Goal: Transaction & Acquisition: Purchase product/service

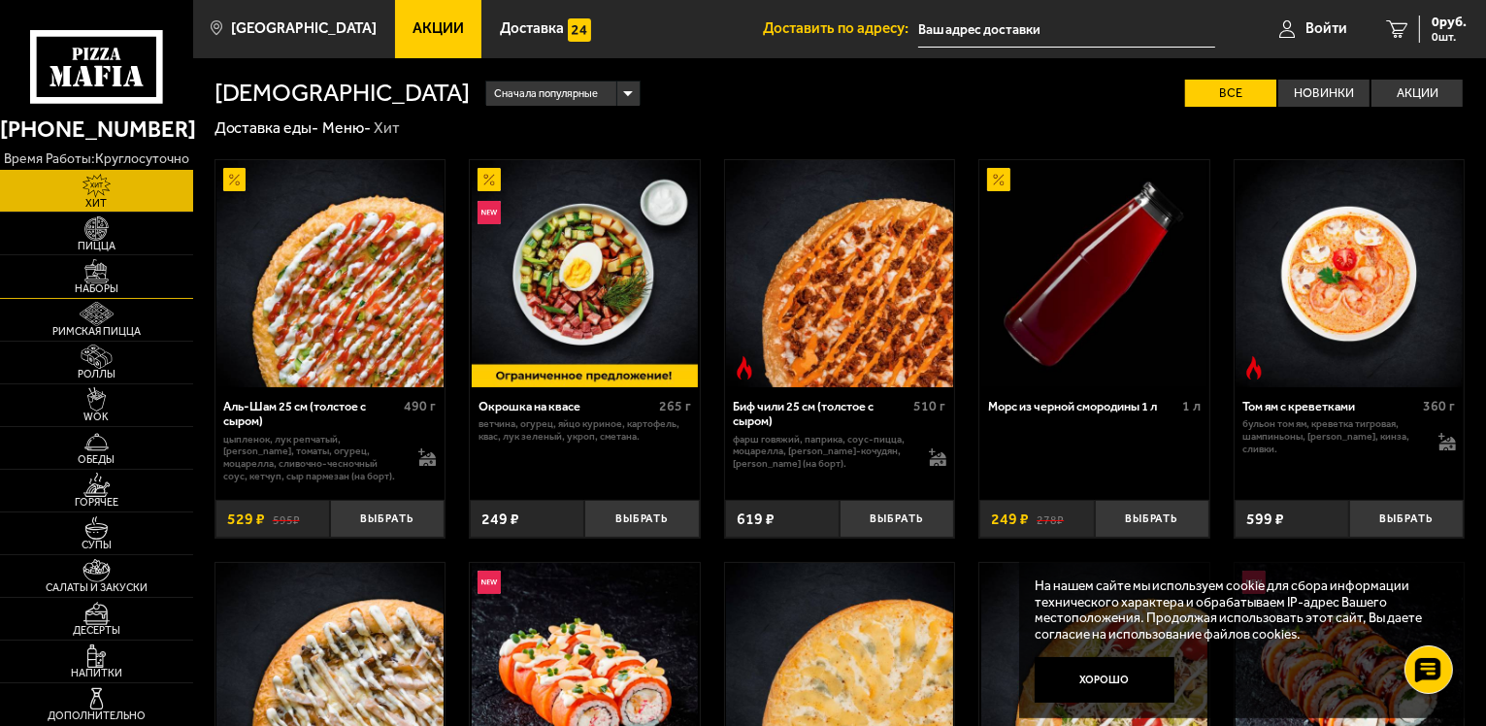
click at [96, 277] on img at bounding box center [96, 271] width 59 height 24
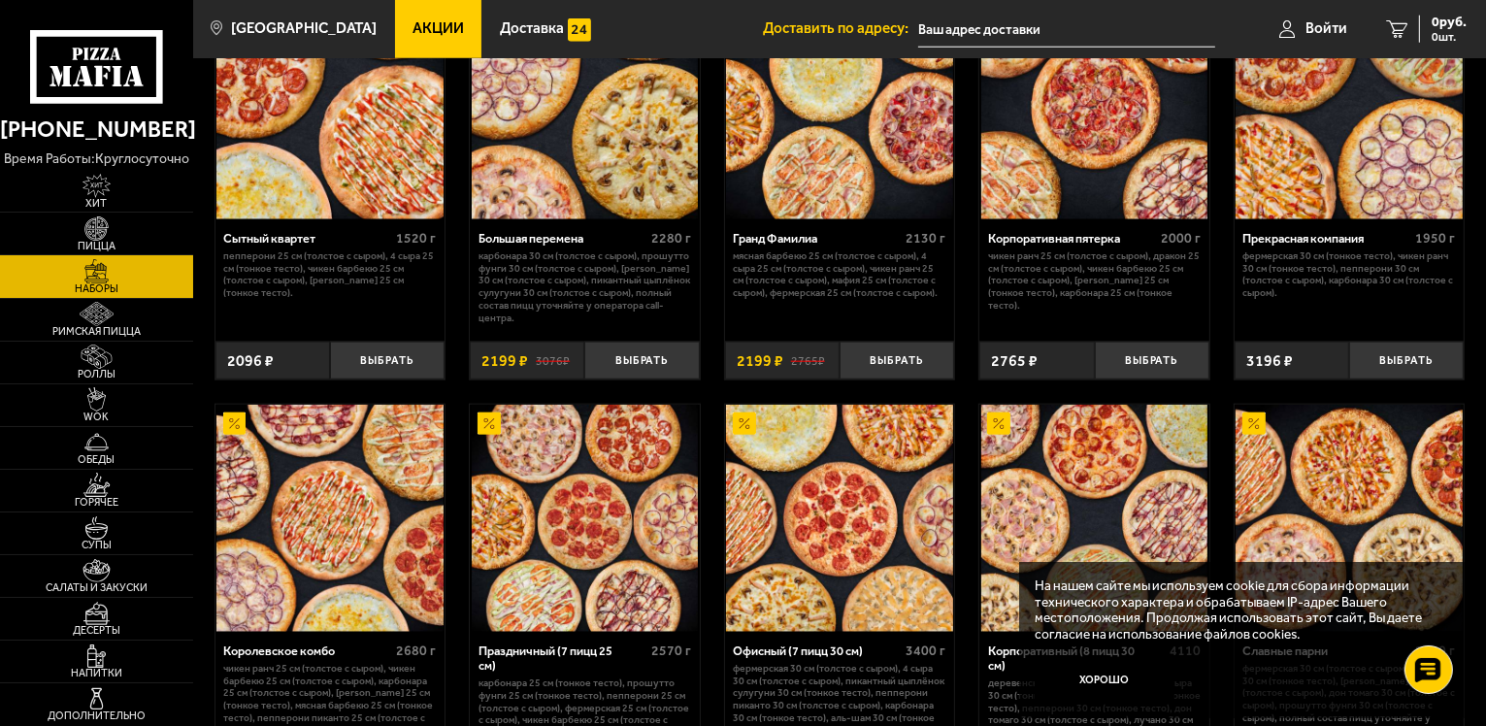
scroll to position [2136, 0]
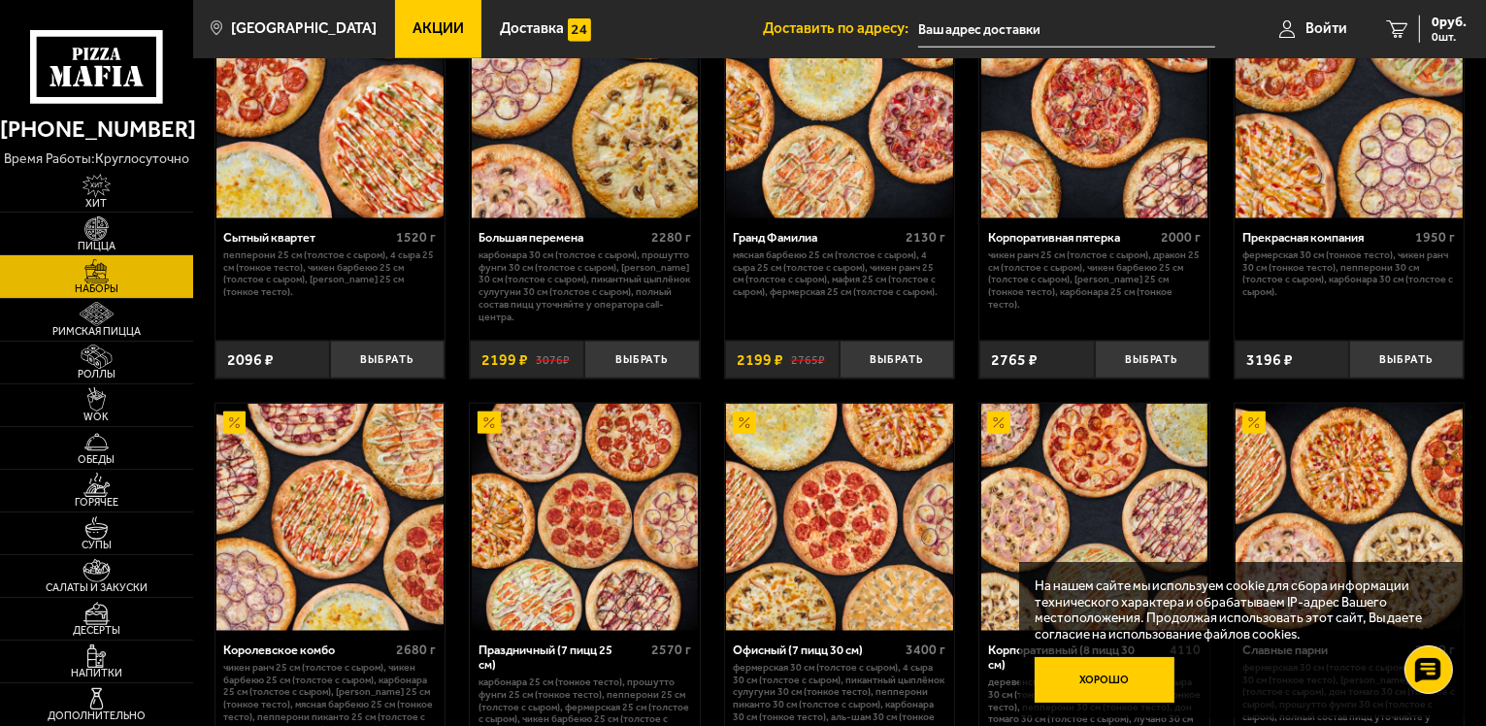
click at [1129, 683] on button "Хорошо" at bounding box center [1105, 680] width 140 height 47
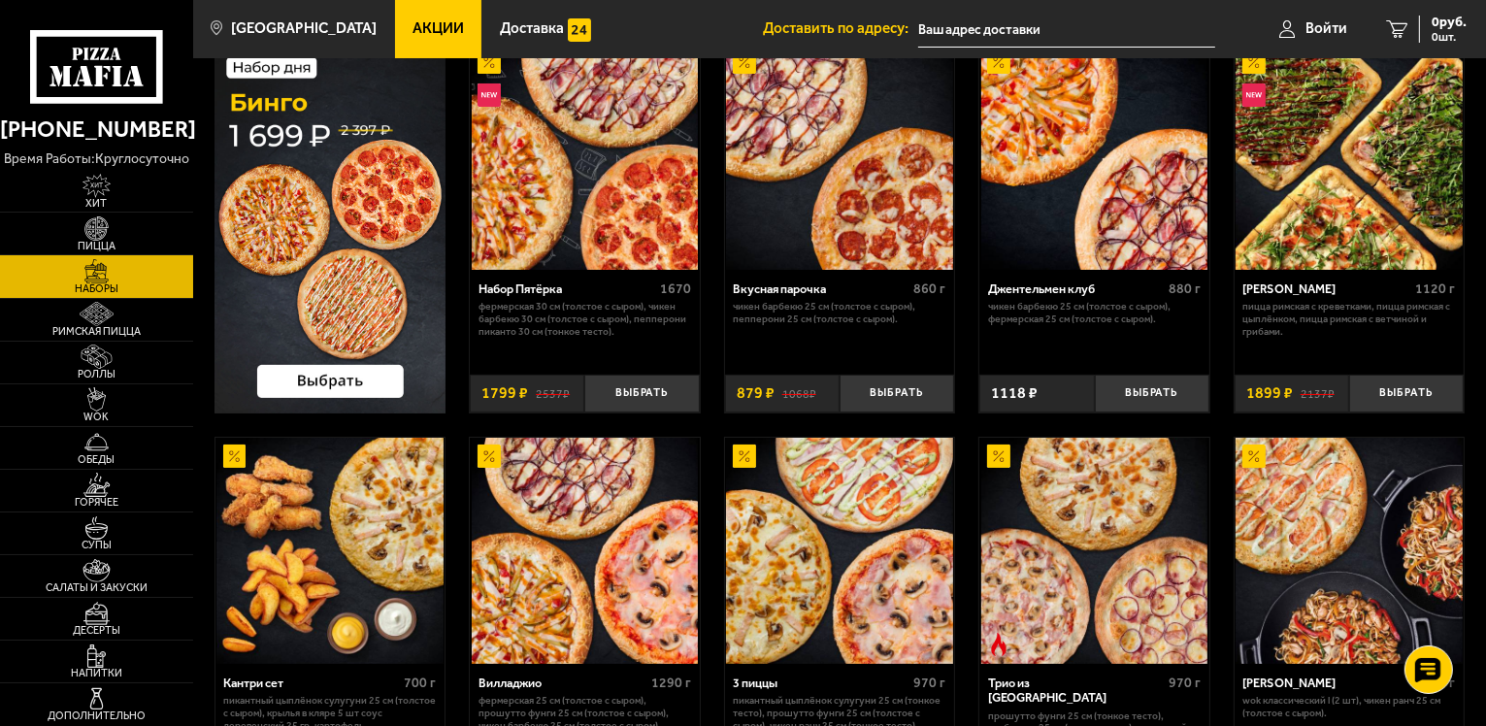
scroll to position [0, 0]
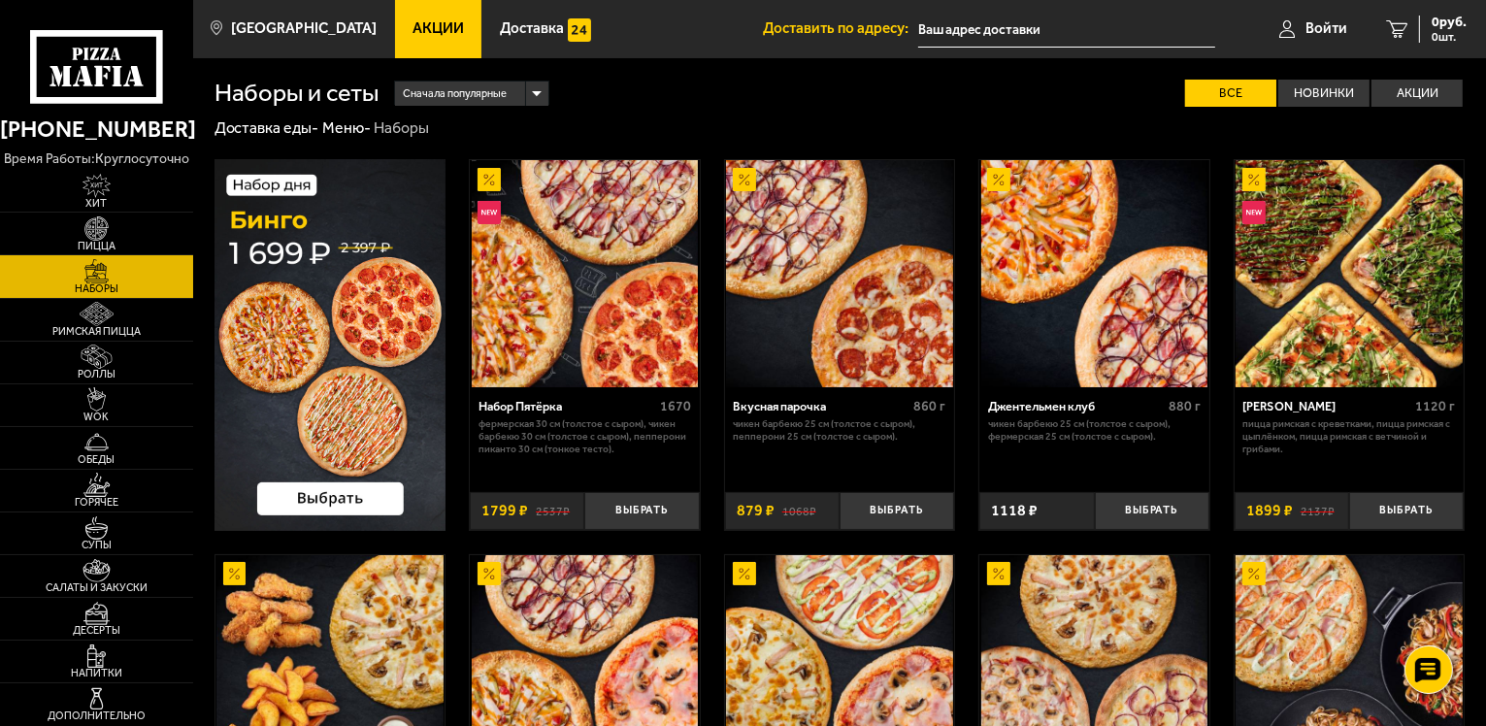
click at [849, 337] on img at bounding box center [839, 273] width 227 height 227
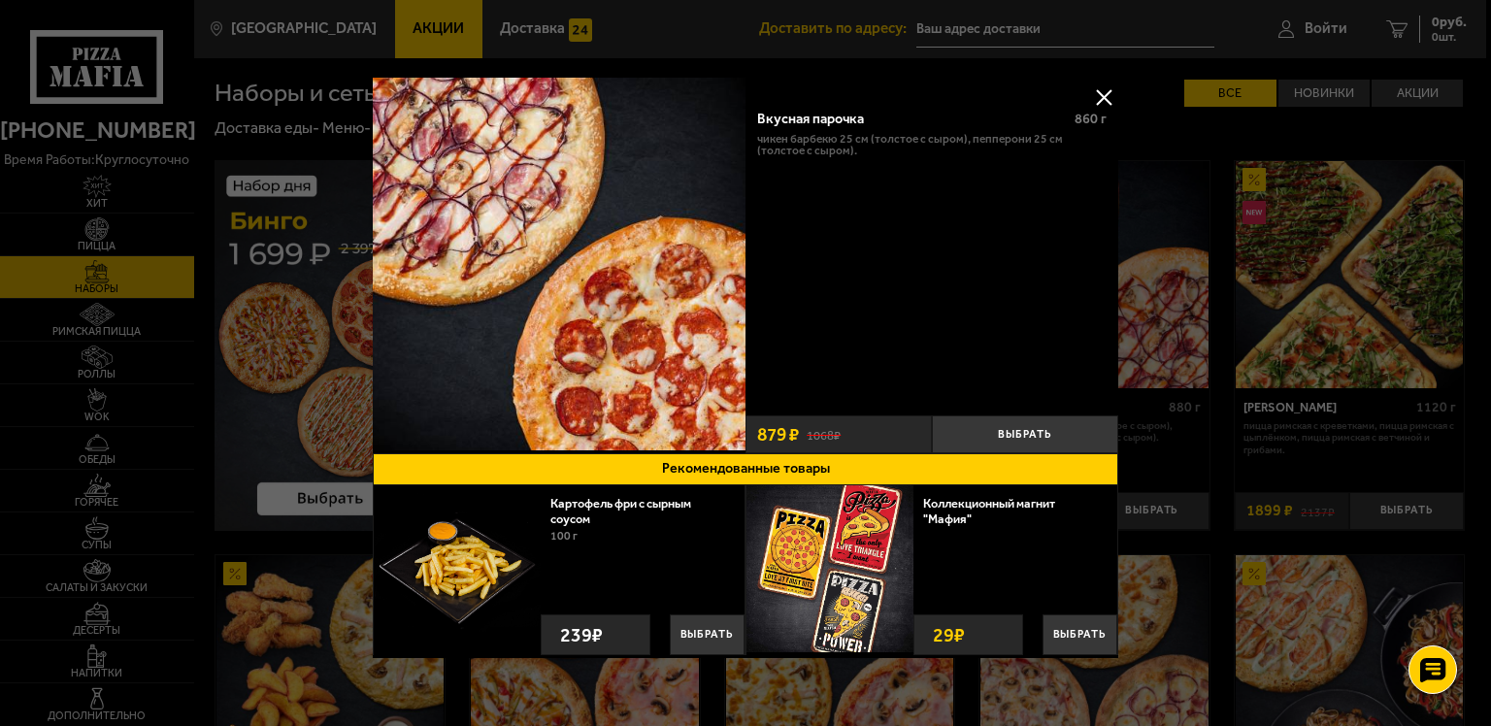
click at [1099, 91] on button at bounding box center [1103, 97] width 29 height 29
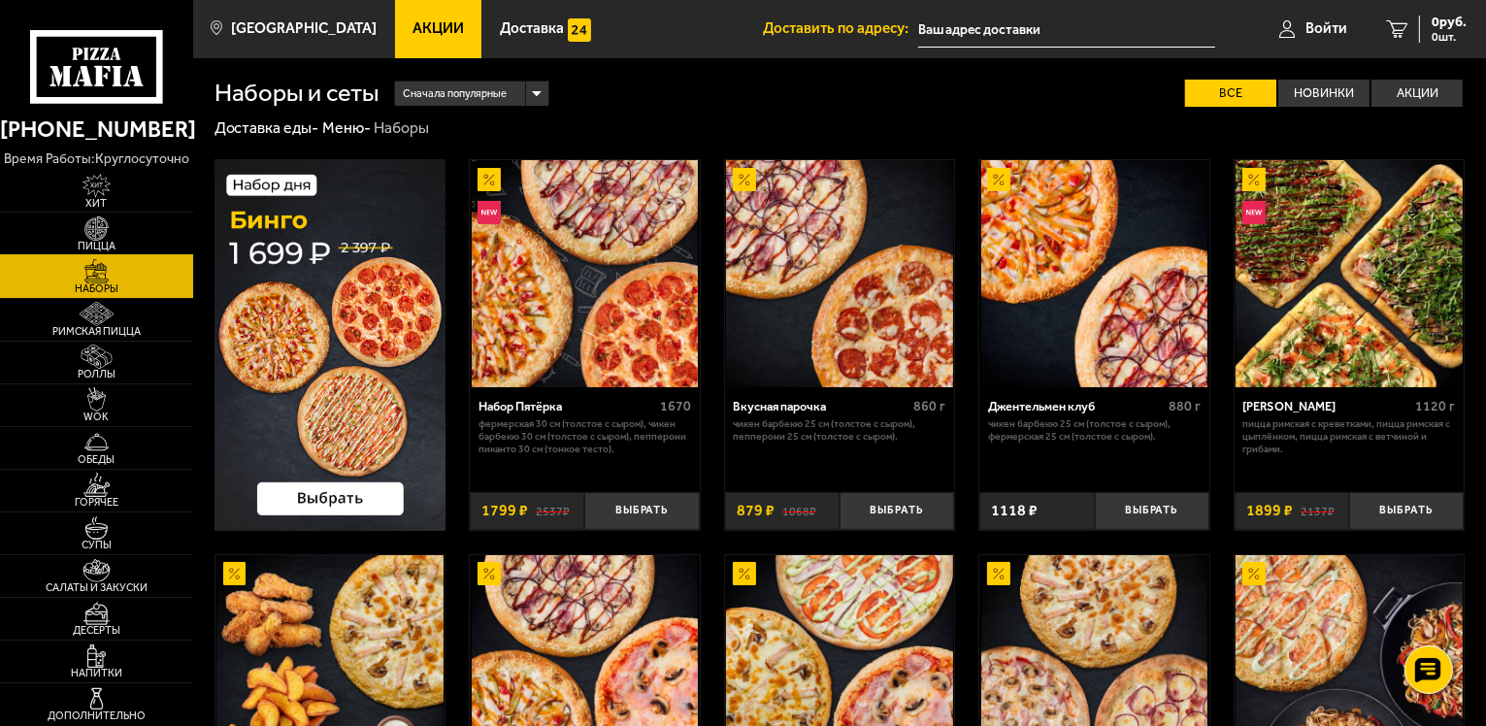
click at [98, 233] on img at bounding box center [96, 228] width 59 height 24
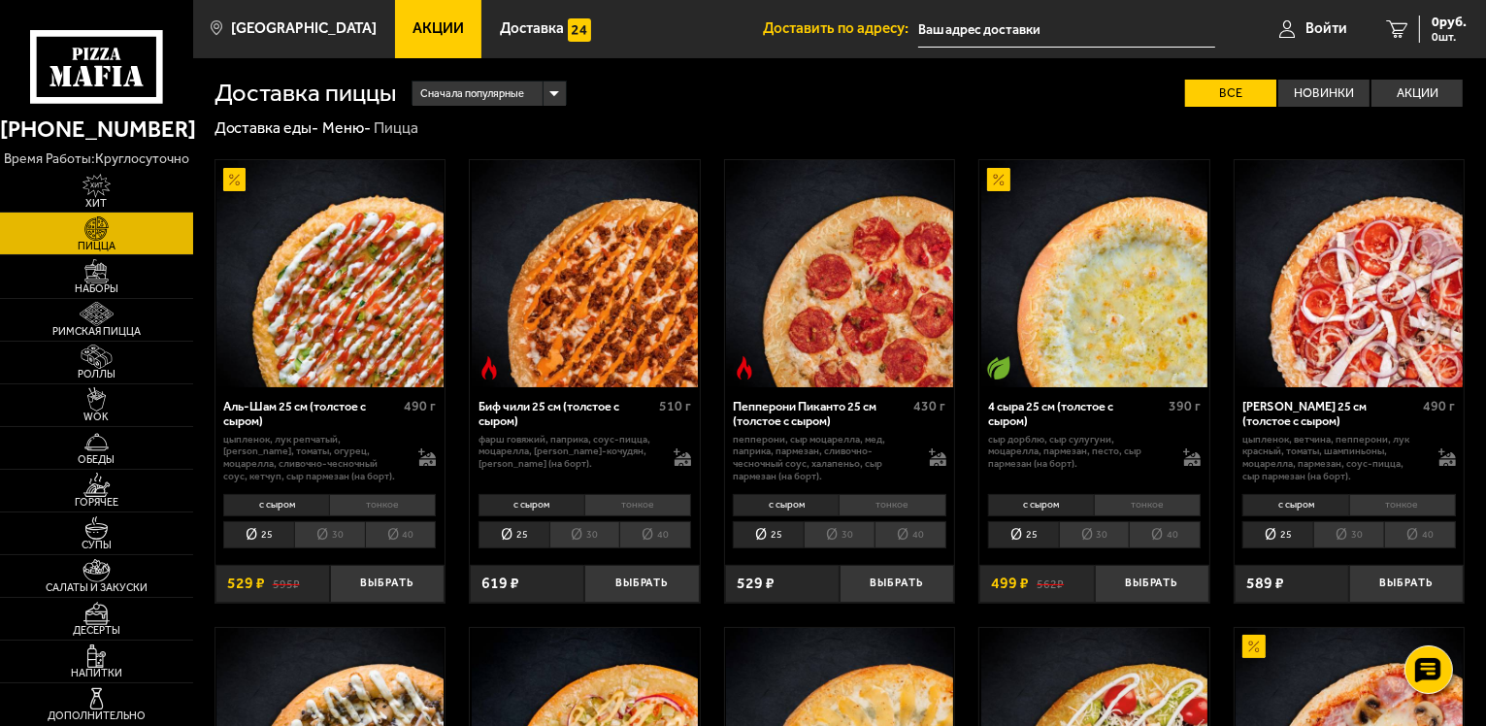
click at [1099, 536] on li "30" at bounding box center [1094, 534] width 71 height 27
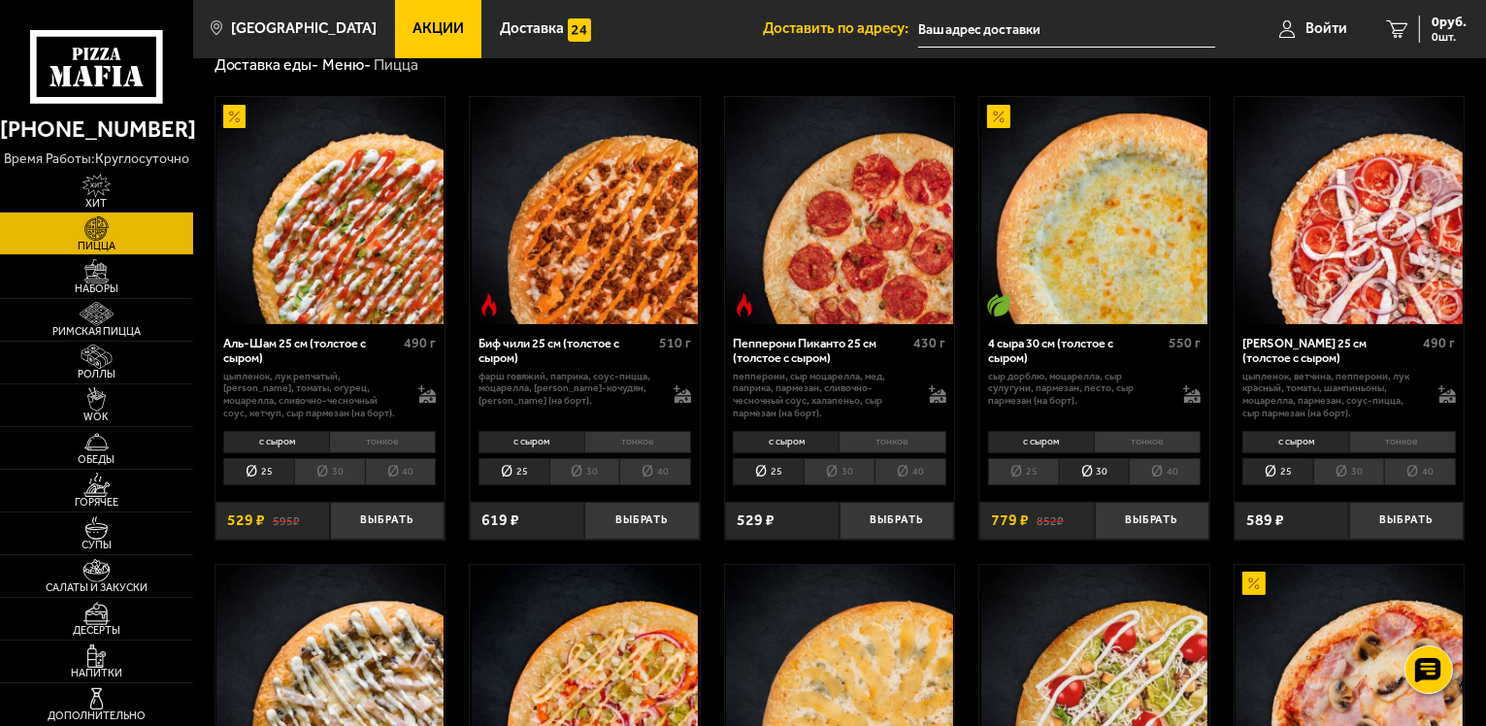
scroll to position [97, 0]
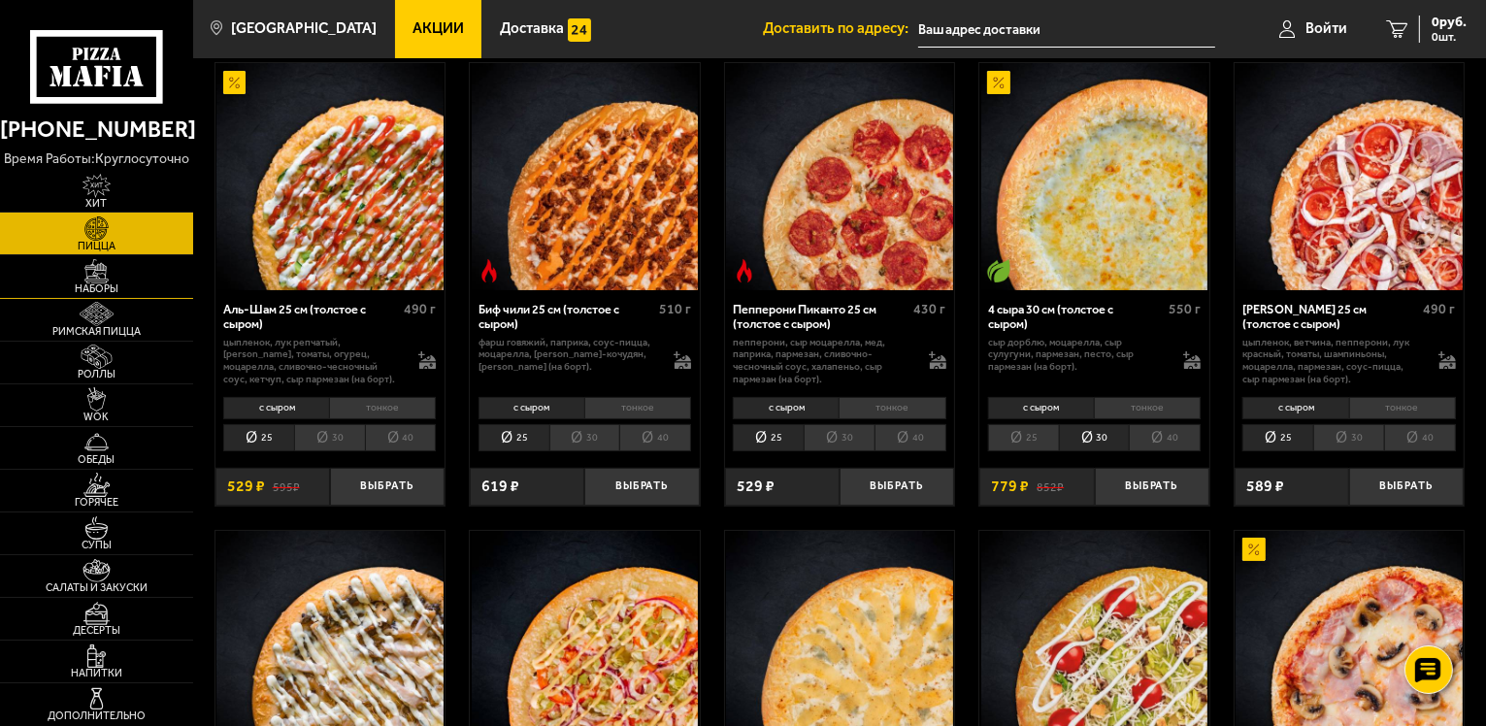
click at [100, 286] on span "Наборы" at bounding box center [96, 288] width 193 height 11
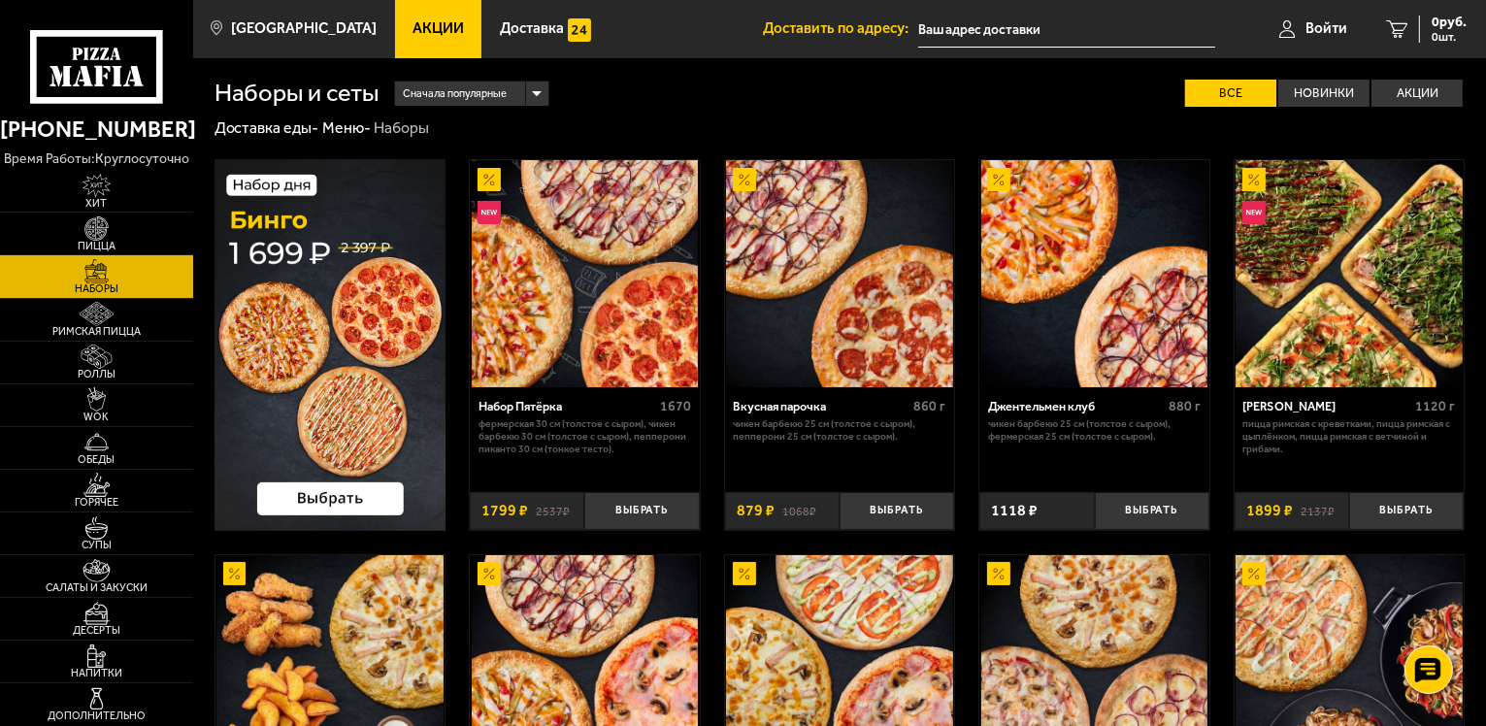
click at [855, 293] on img at bounding box center [839, 273] width 227 height 227
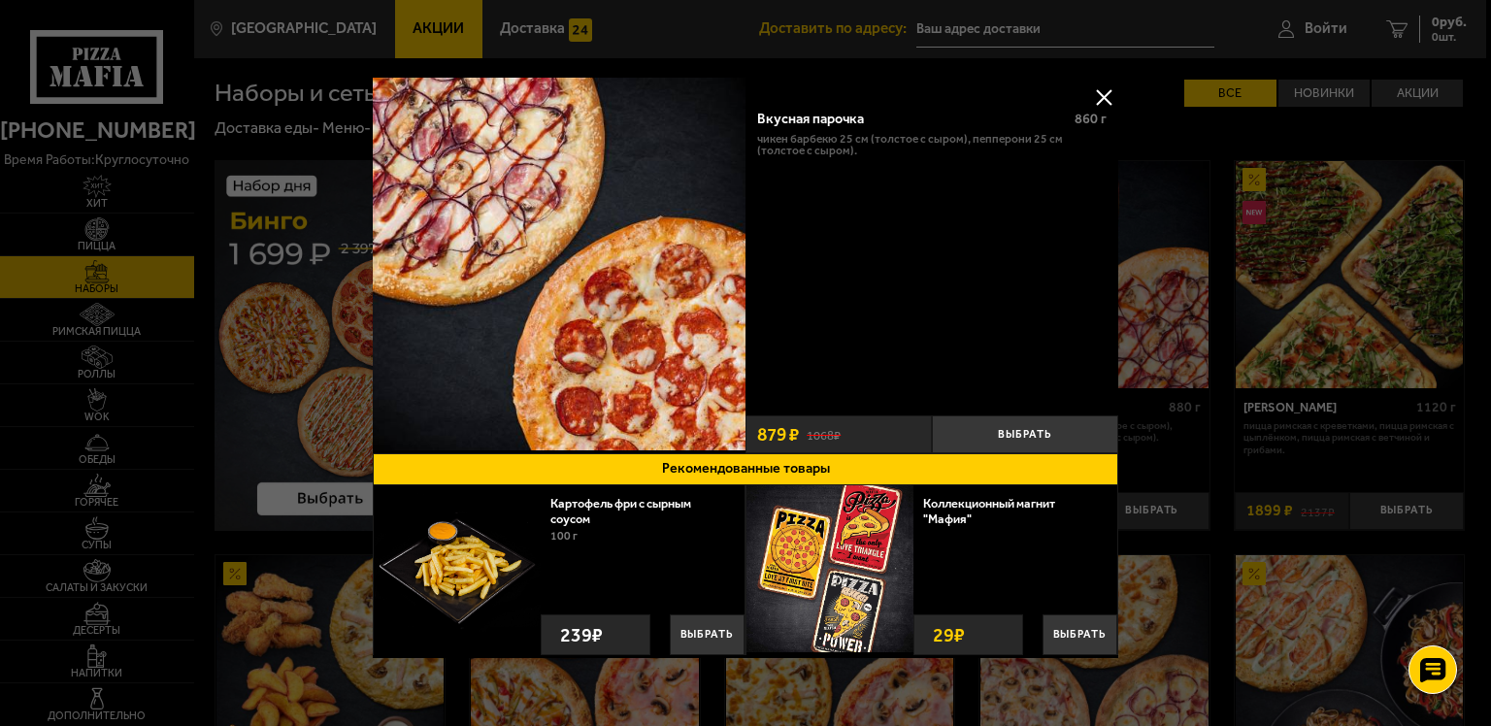
click at [1103, 92] on button at bounding box center [1103, 97] width 29 height 29
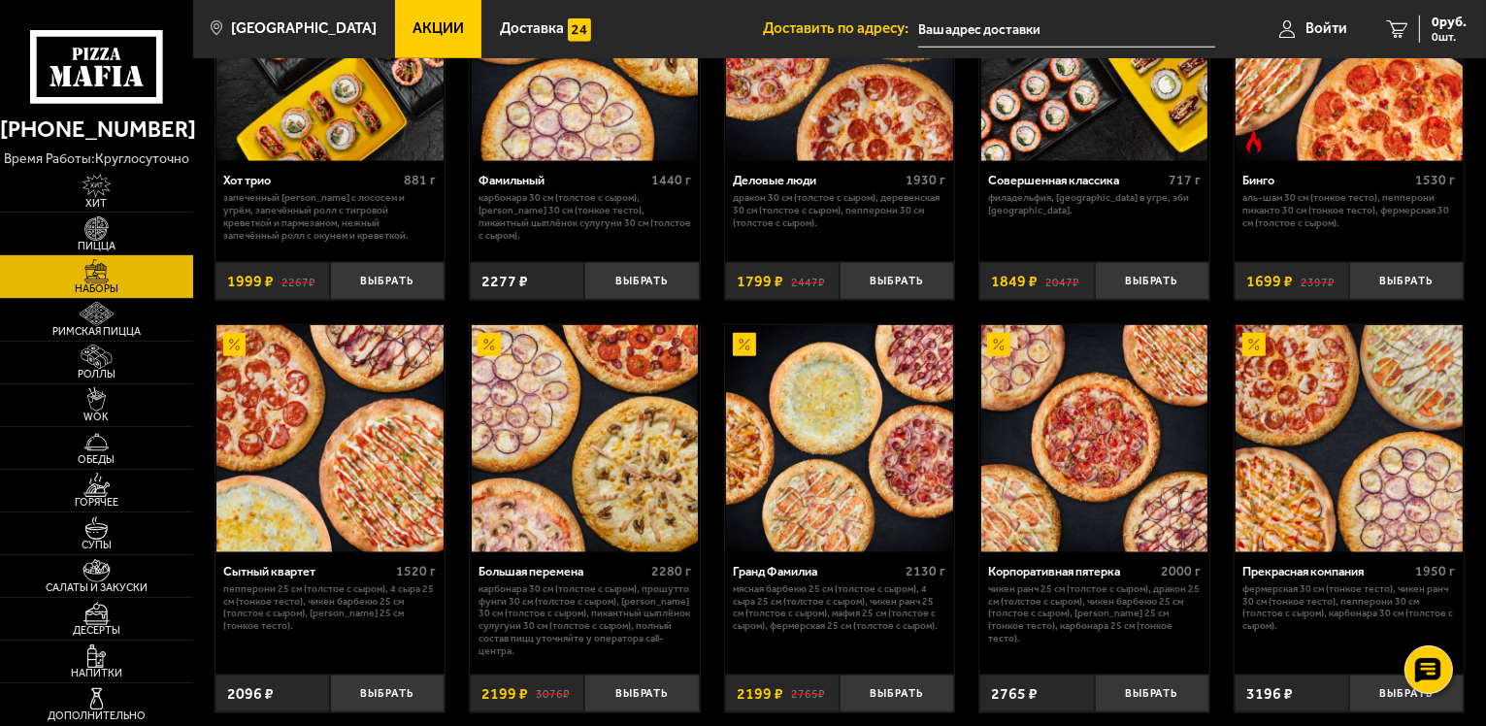
scroll to position [1845, 0]
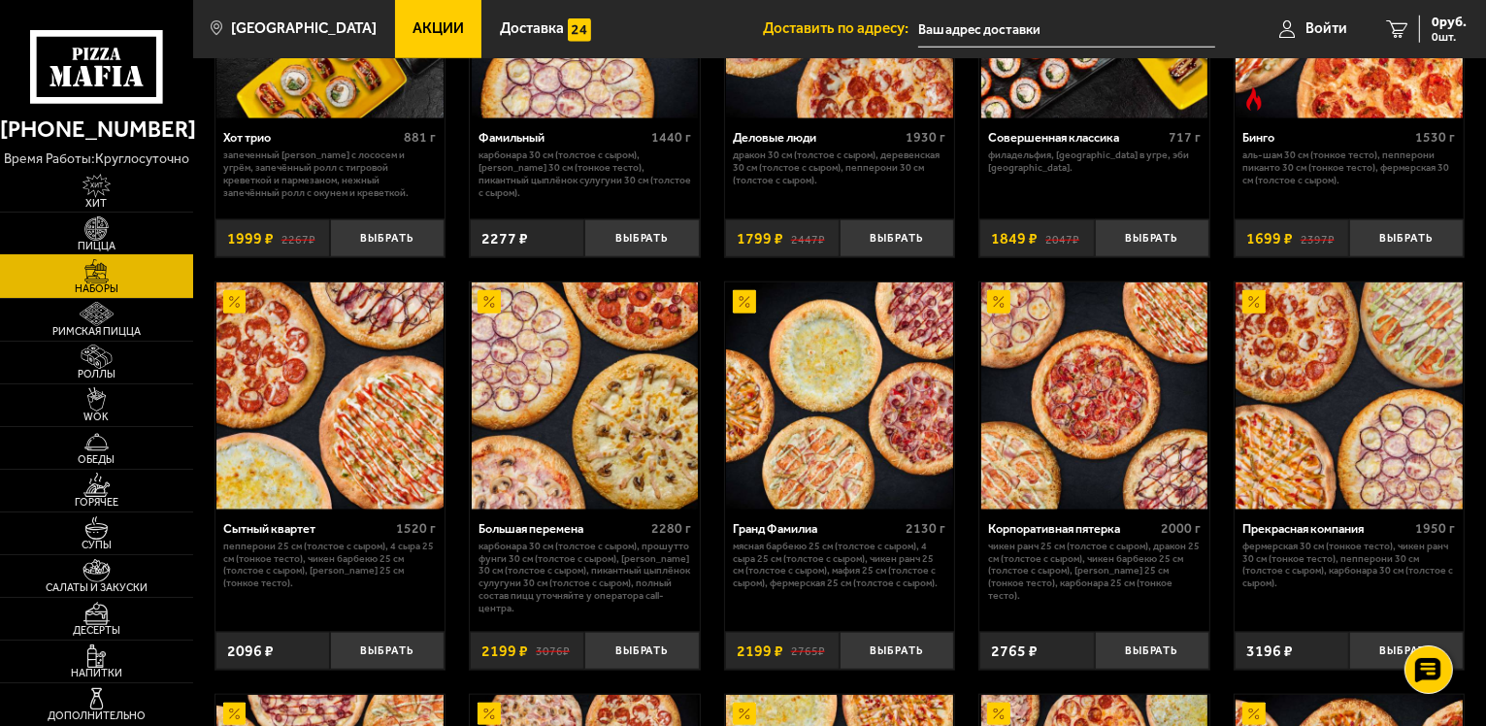
click at [92, 228] on img at bounding box center [96, 228] width 59 height 24
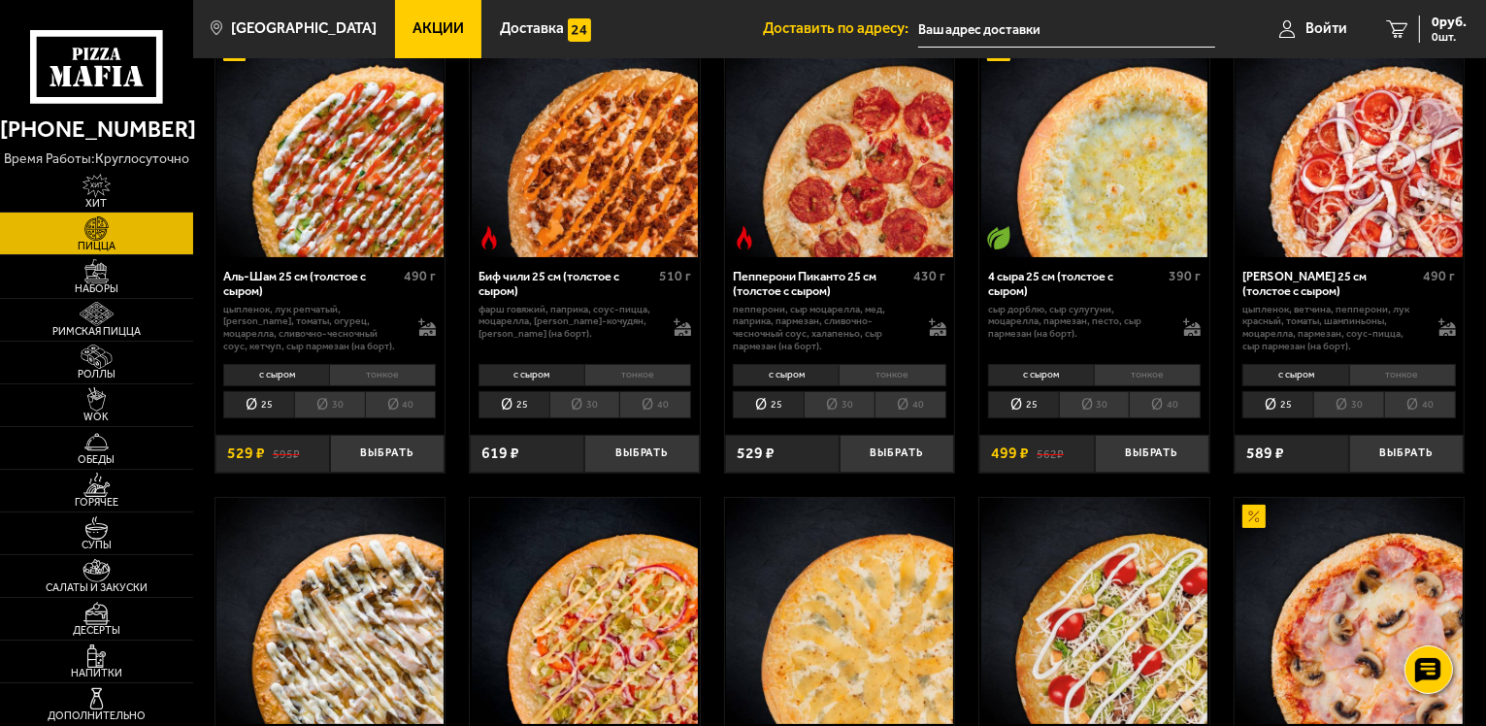
scroll to position [194, 0]
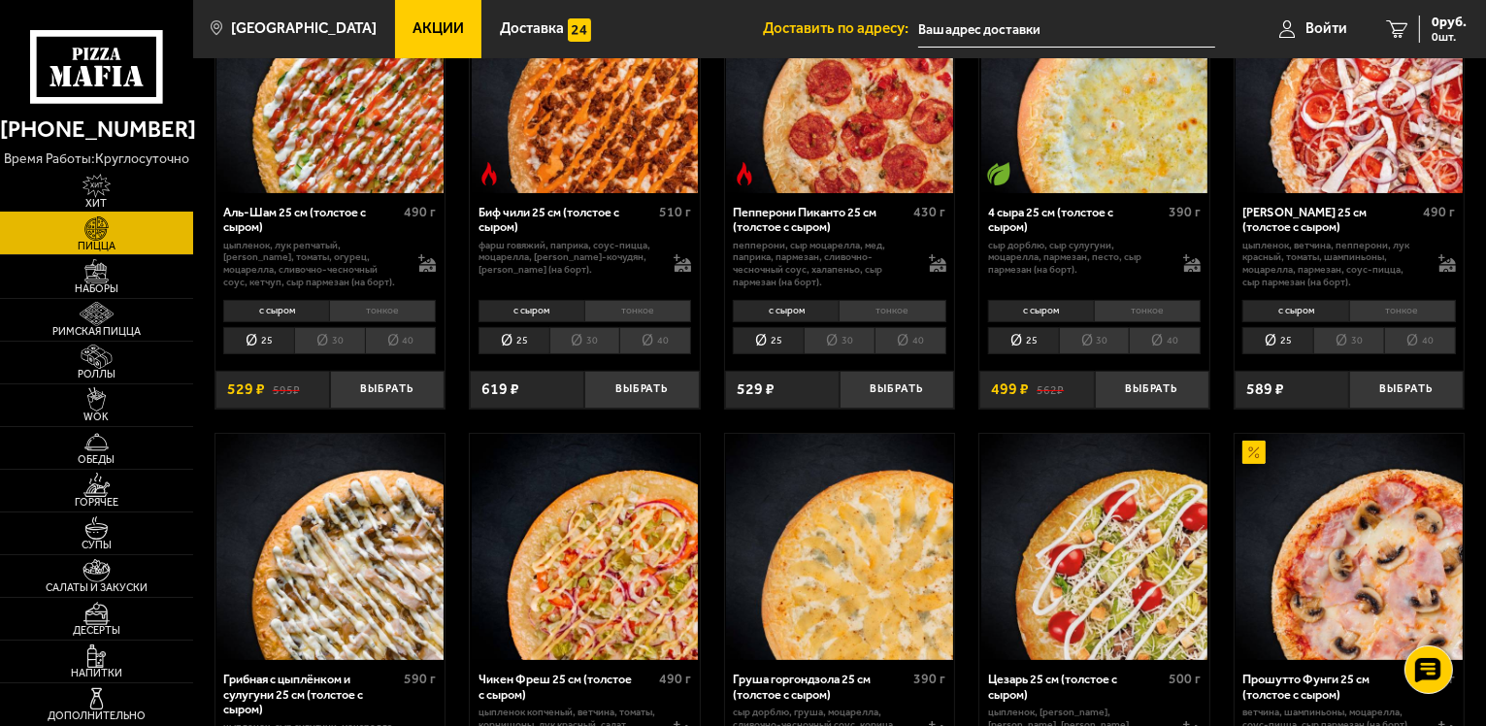
click at [96, 183] on img at bounding box center [96, 186] width 59 height 24
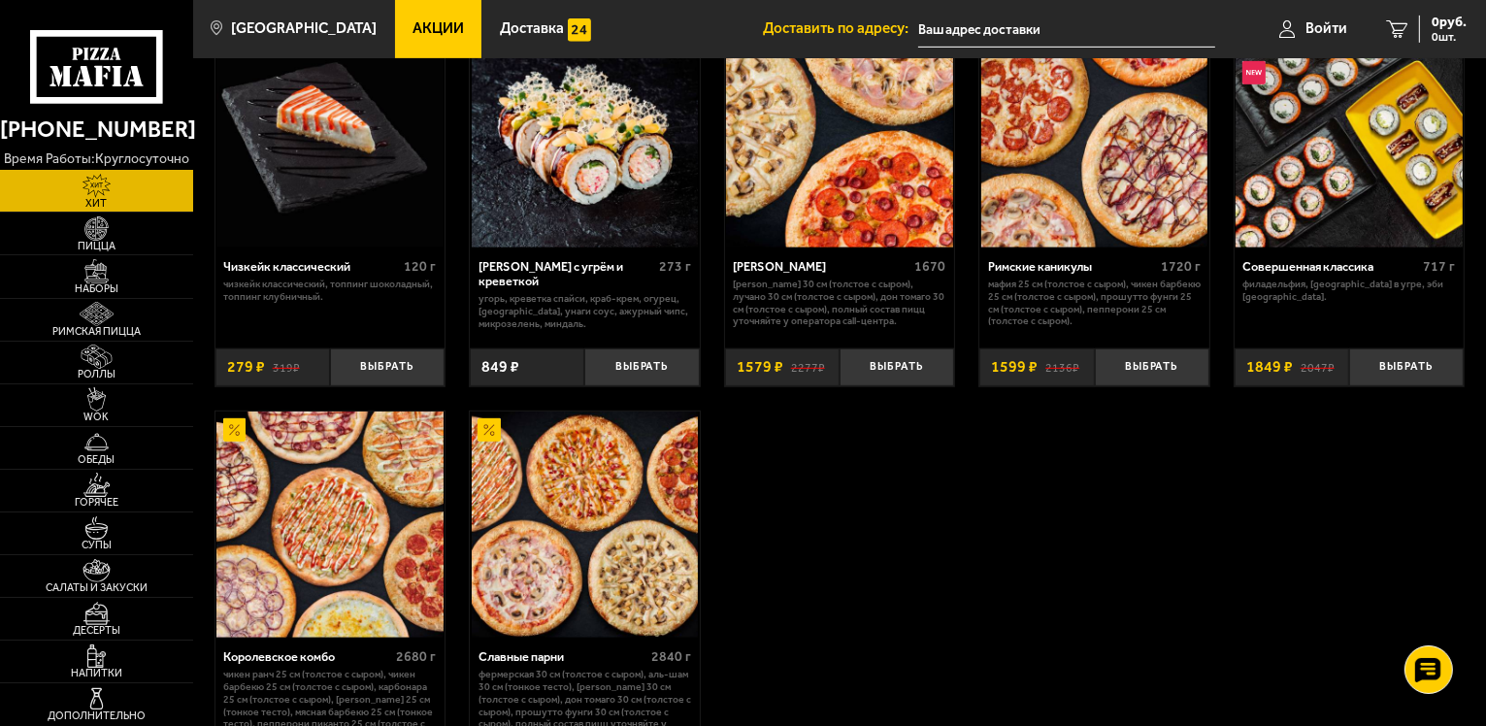
scroll to position [1068, 0]
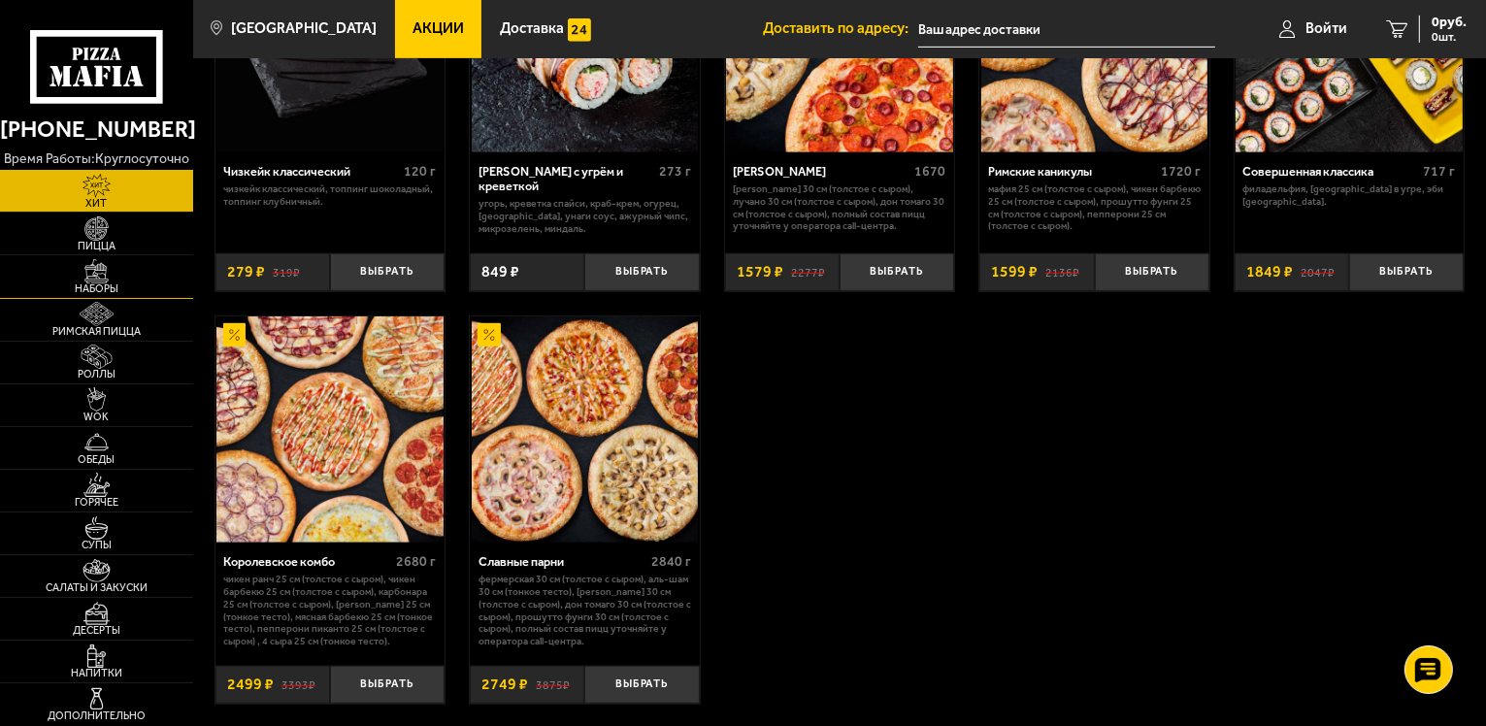
click at [93, 280] on img at bounding box center [96, 271] width 59 height 24
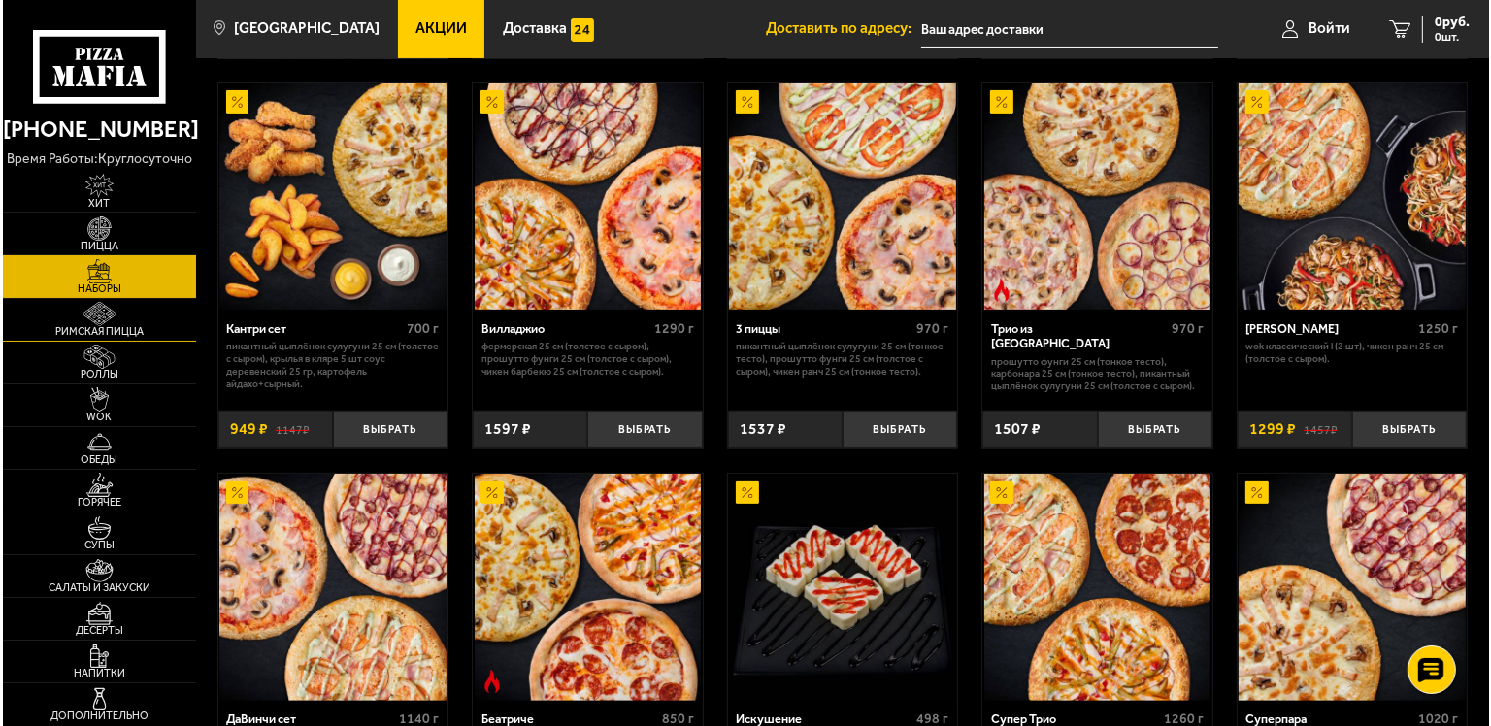
scroll to position [680, 0]
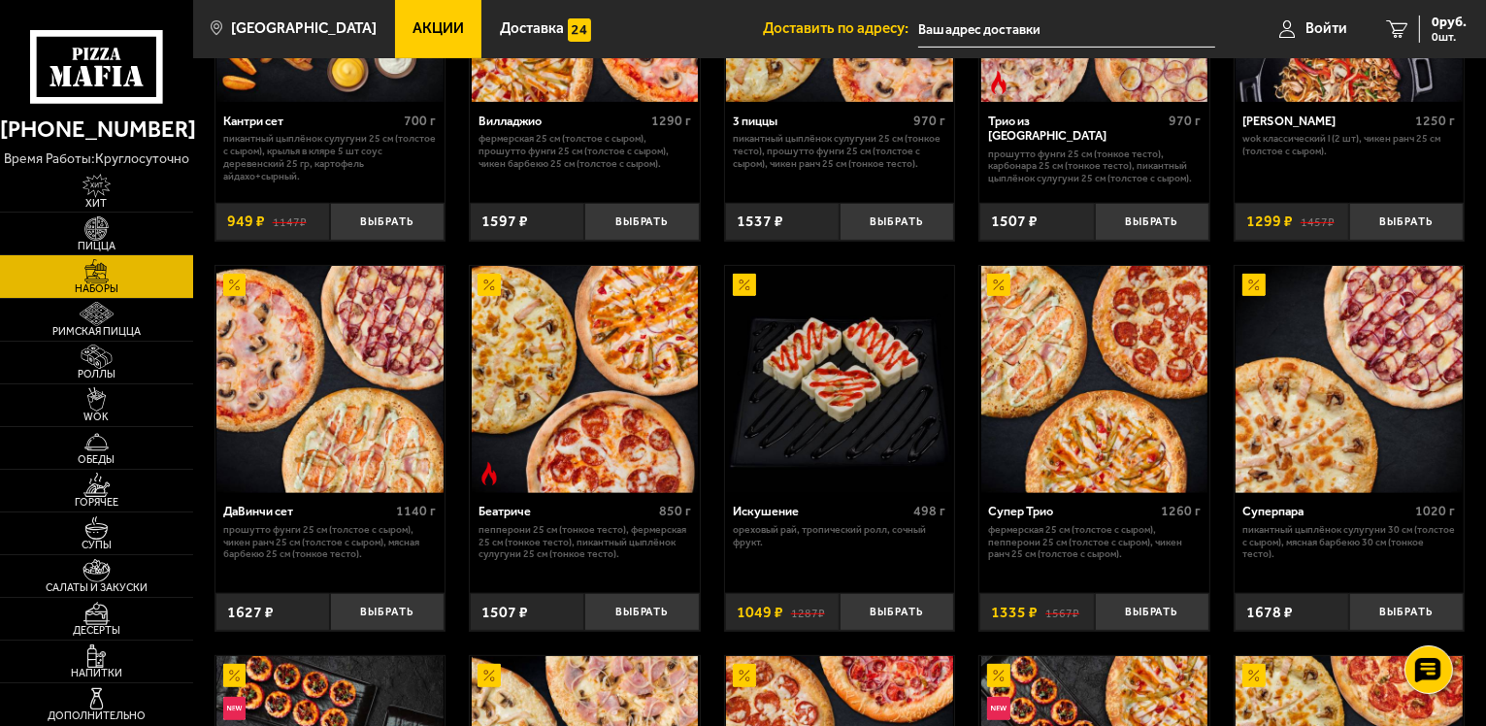
click at [598, 400] on img at bounding box center [585, 379] width 227 height 227
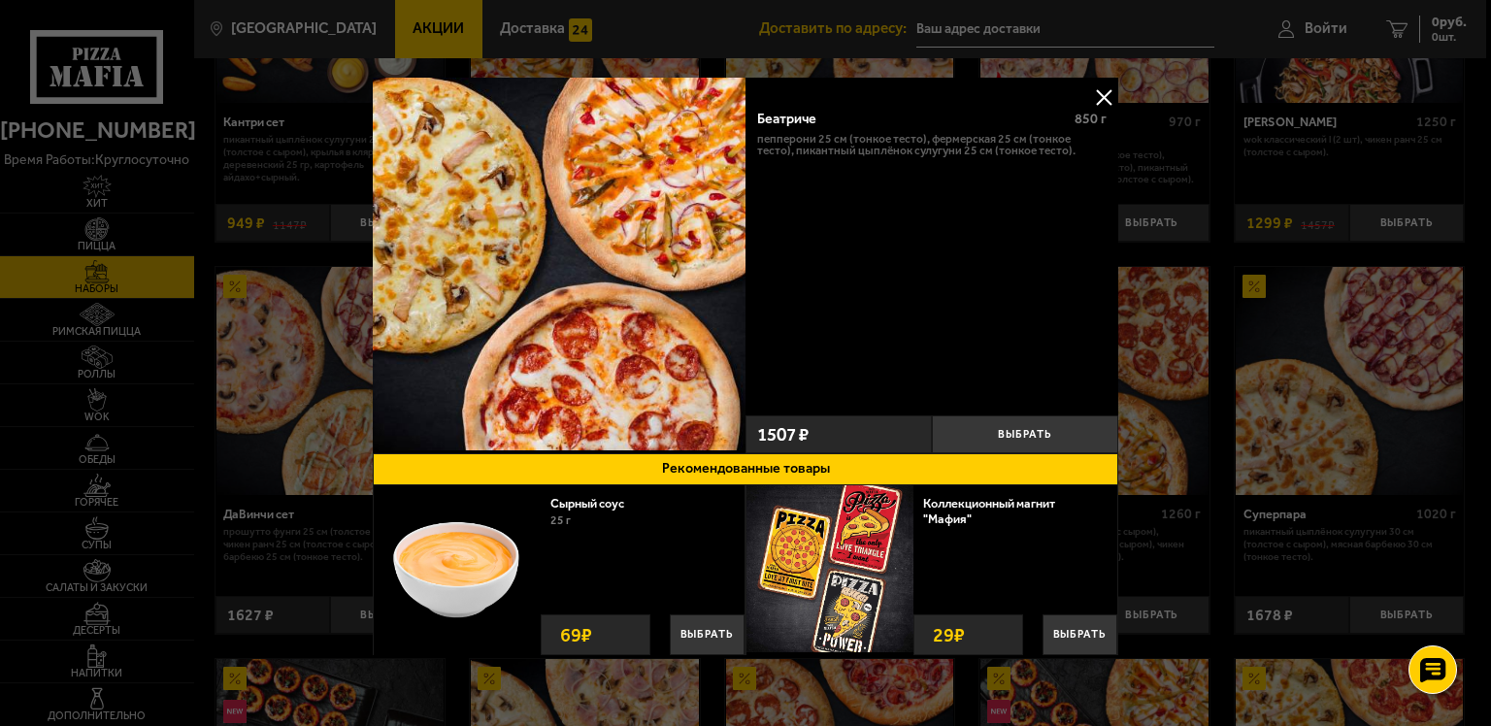
click at [1095, 93] on button at bounding box center [1103, 97] width 29 height 29
